Goal: Information Seeking & Learning: Learn about a topic

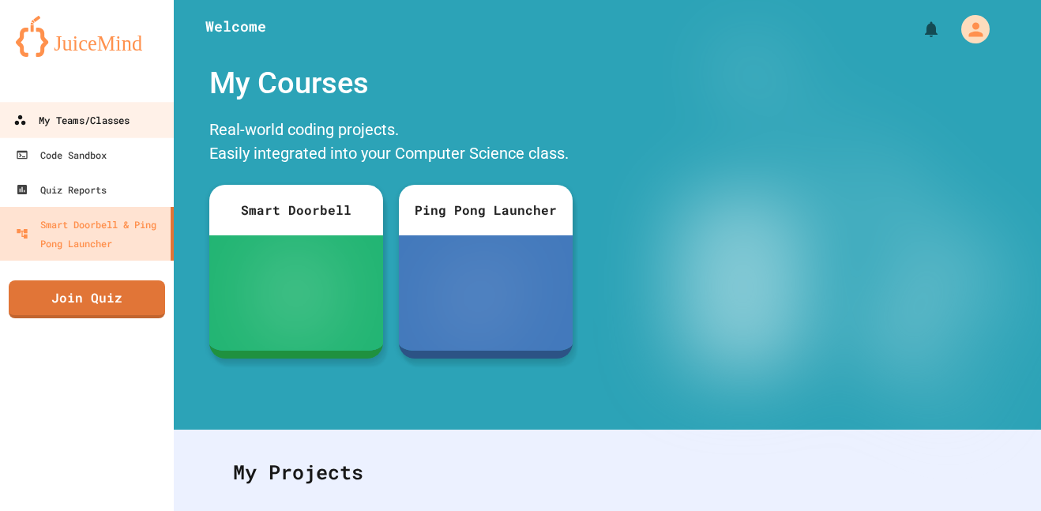
click at [93, 118] on div "My Teams/Classes" at bounding box center [71, 121] width 116 height 20
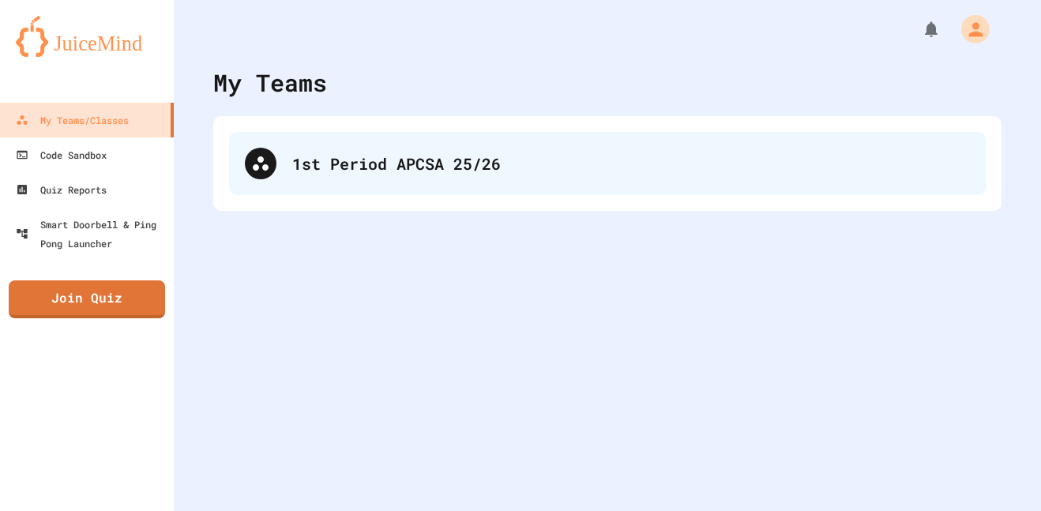
click at [296, 176] on div "1st Period APCSA 25/26" at bounding box center [607, 163] width 757 height 63
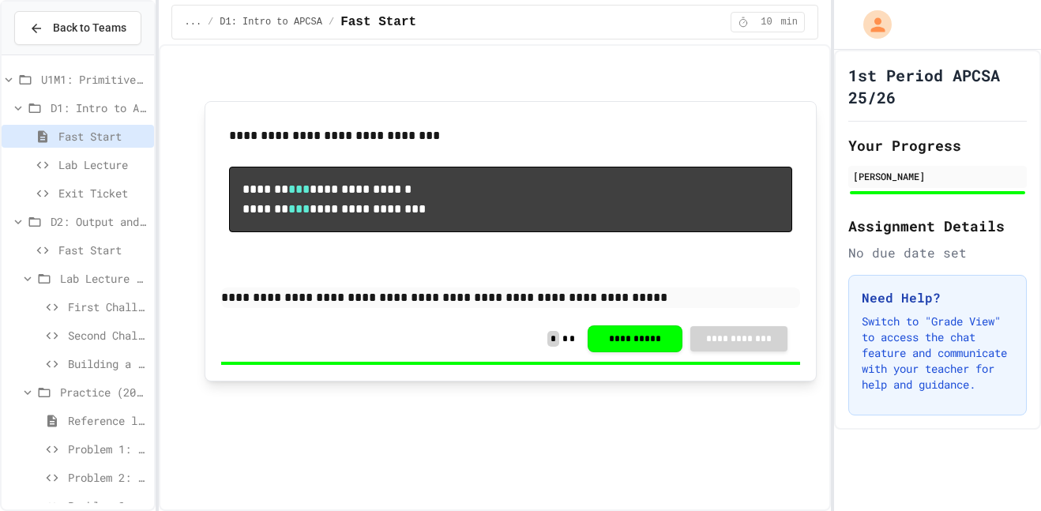
scroll to position [965, 0]
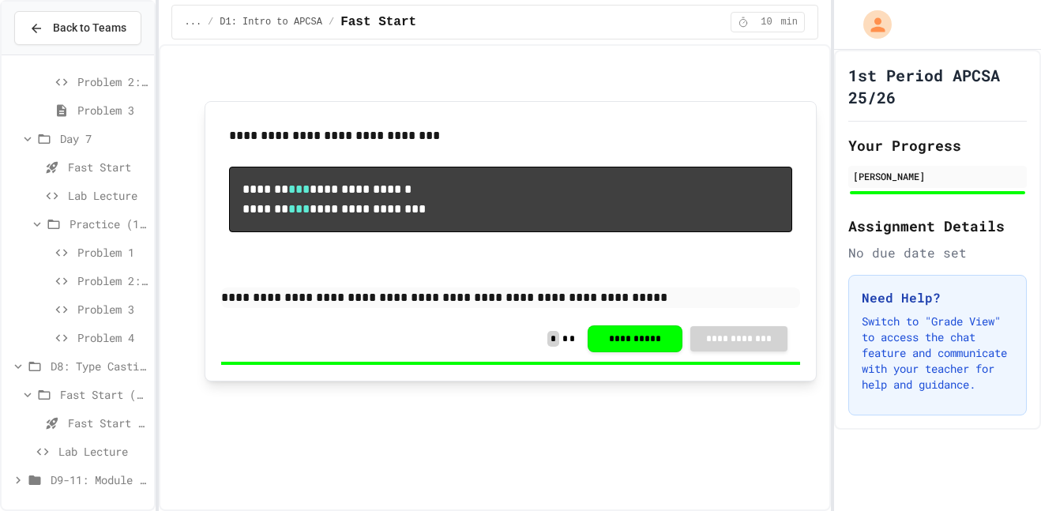
click at [108, 449] on span "Lab Lecture" at bounding box center [102, 451] width 89 height 17
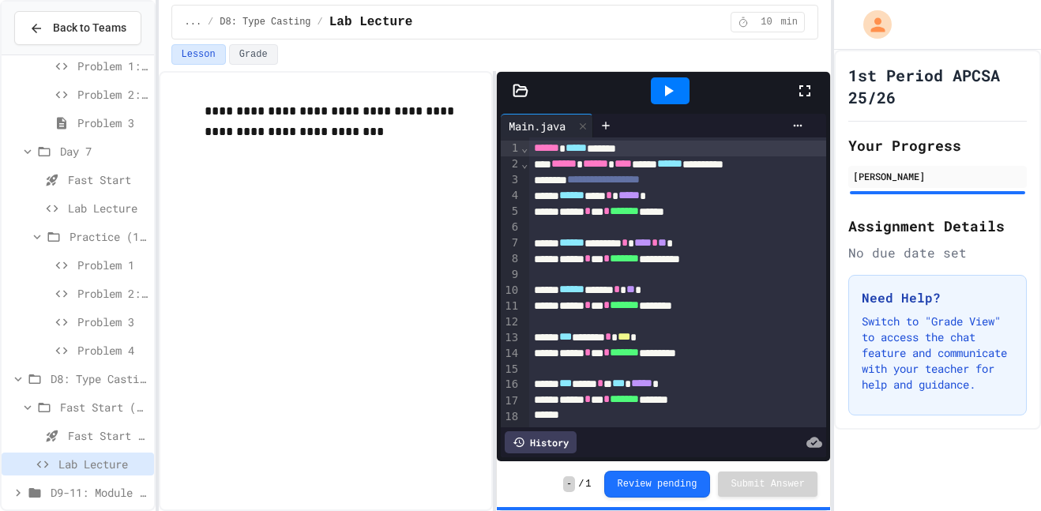
scroll to position [965, 0]
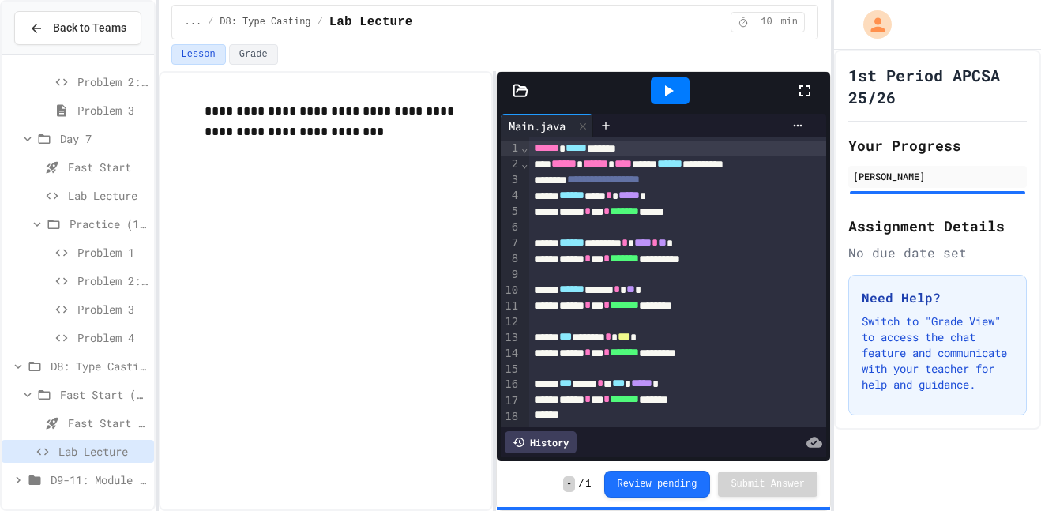
click at [117, 480] on span "D9-11: Module Wrap Up" at bounding box center [99, 480] width 97 height 17
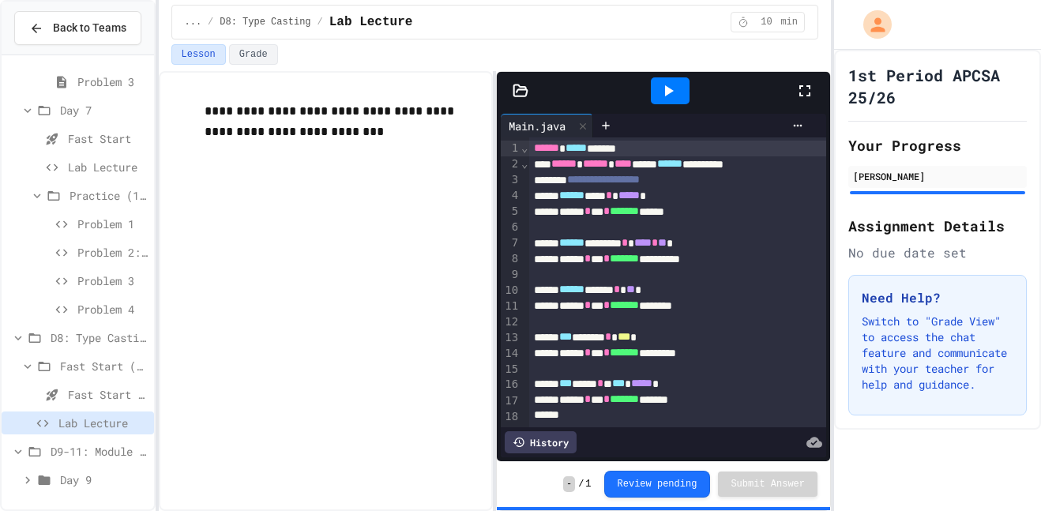
click at [96, 480] on span "Day 9" at bounding box center [104, 480] width 88 height 17
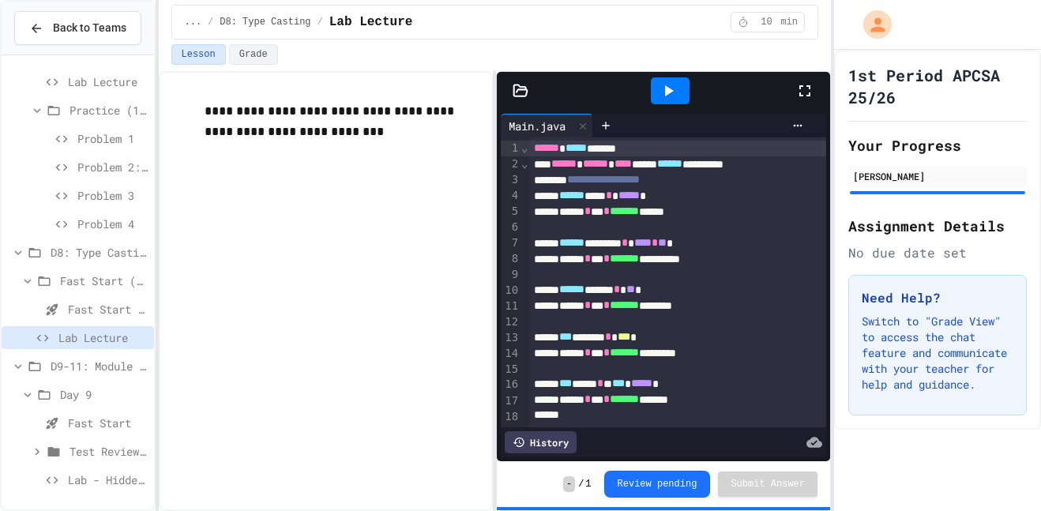
click at [113, 477] on span "Lab - Hidden Figures: Launch Weight Calculator" at bounding box center [108, 480] width 80 height 17
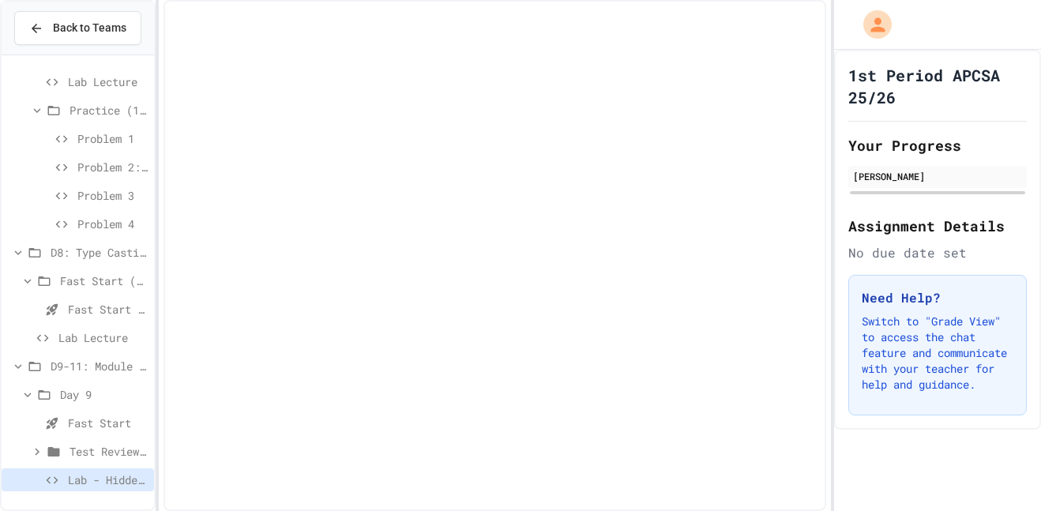
scroll to position [1066, 0]
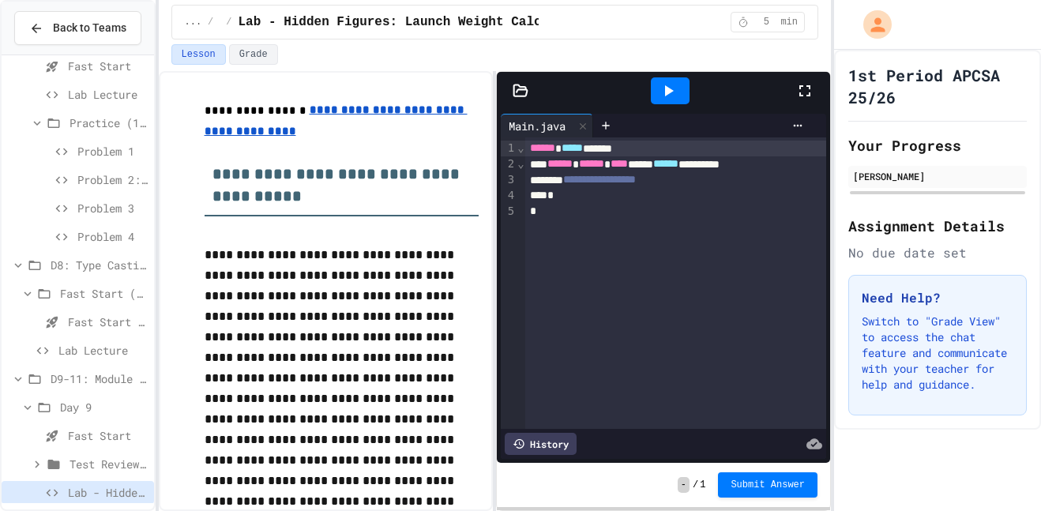
click at [585, 236] on div "**********" at bounding box center [676, 283] width 302 height 292
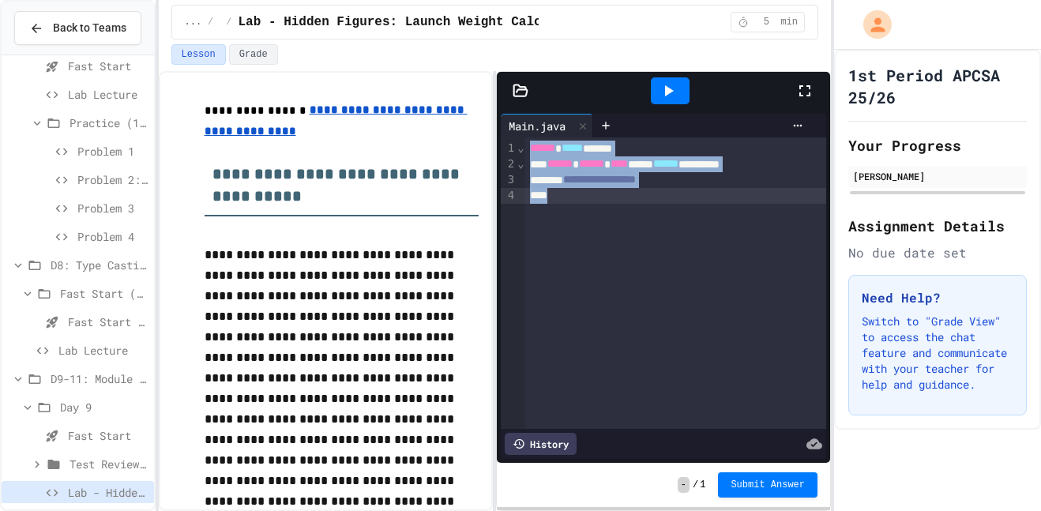
drag, startPoint x: 532, startPoint y: 151, endPoint x: 683, endPoint y: 218, distance: 165.9
click at [683, 218] on div "**********" at bounding box center [676, 283] width 302 height 292
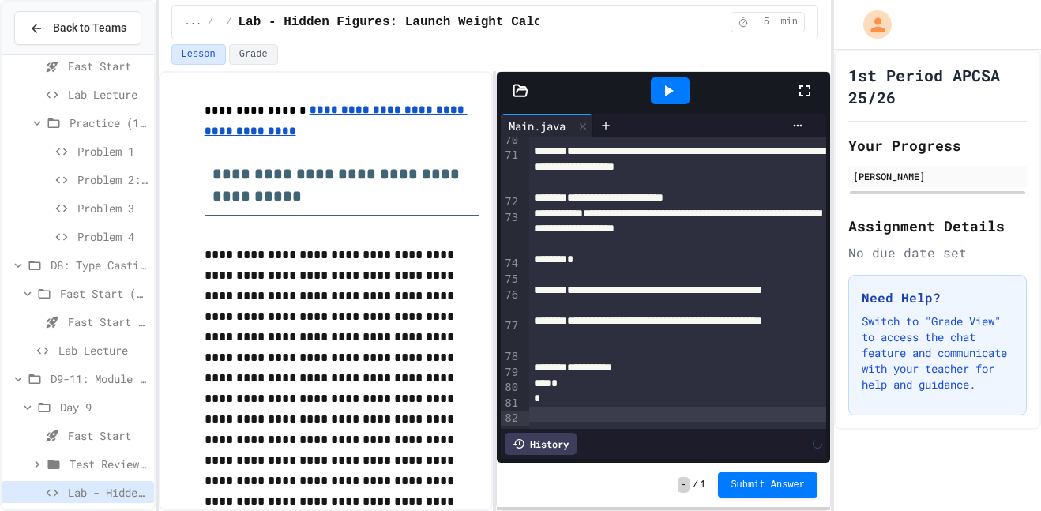
scroll to position [1576, 0]
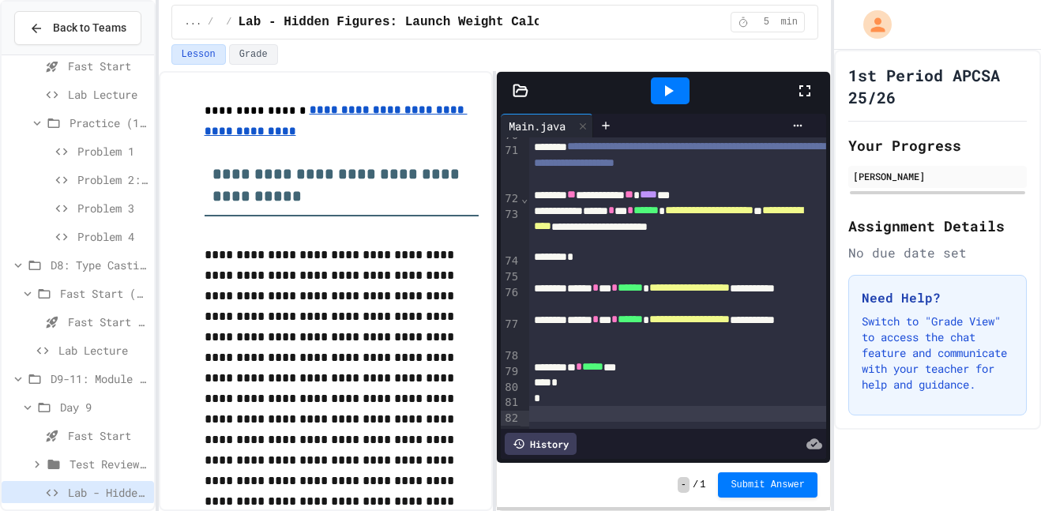
click at [673, 102] on div at bounding box center [670, 90] width 39 height 27
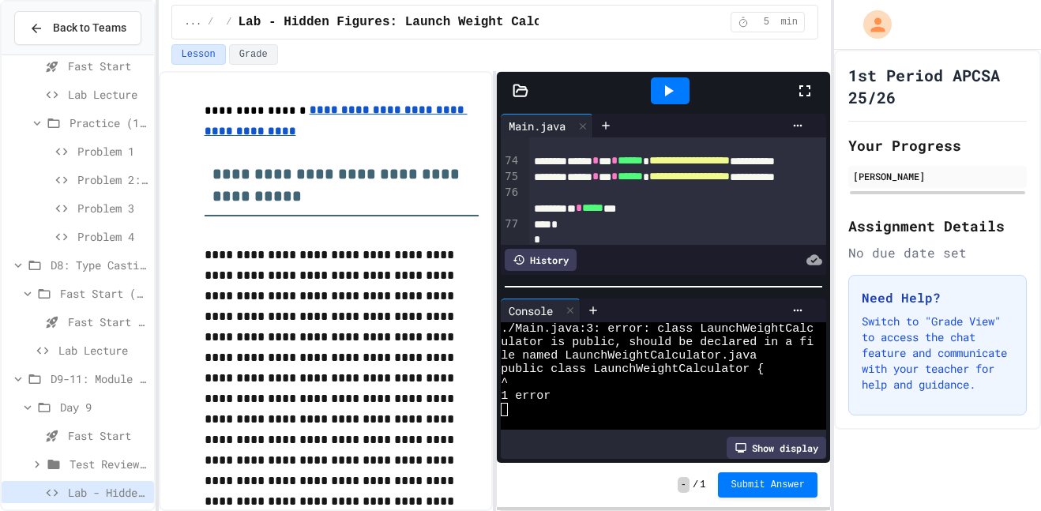
scroll to position [1761, 0]
